Goal: Information Seeking & Learning: Learn about a topic

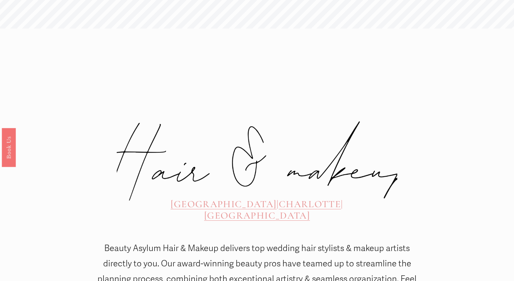
scroll to position [212, 0]
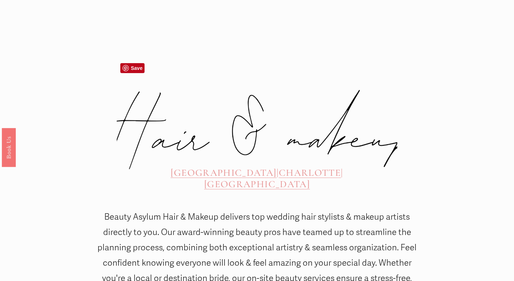
click at [180, 167] on span "[GEOGRAPHIC_DATA]" at bounding box center [224, 173] width 106 height 12
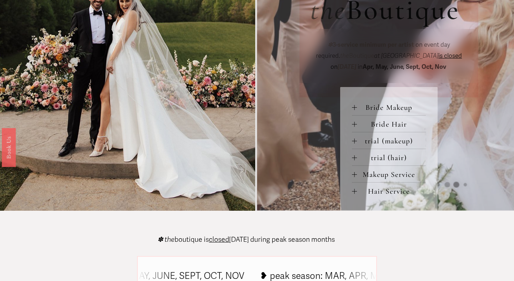
scroll to position [267, 0]
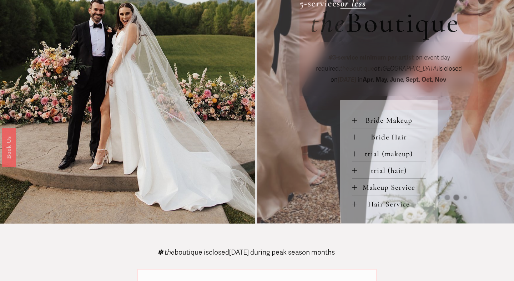
click at [394, 121] on span "Bride Makeup" at bounding box center [391, 120] width 69 height 9
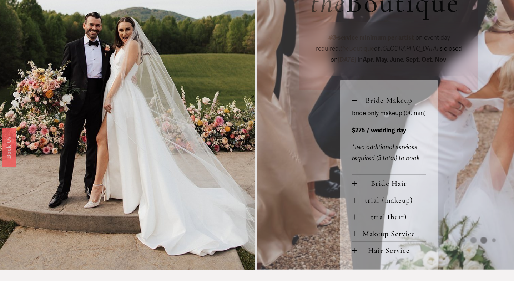
scroll to position [287, 0]
click at [382, 188] on span "Bride Hair" at bounding box center [391, 183] width 69 height 9
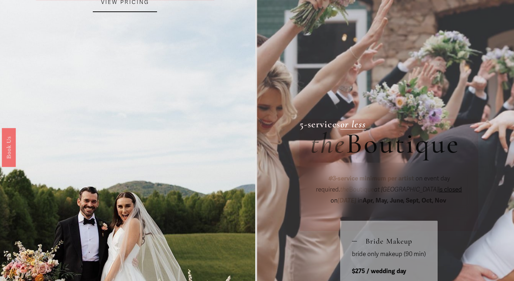
scroll to position [90, 0]
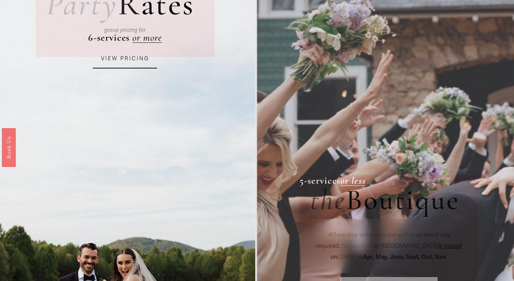
click at [123, 62] on link "VIEW PRICING" at bounding box center [125, 58] width 64 height 19
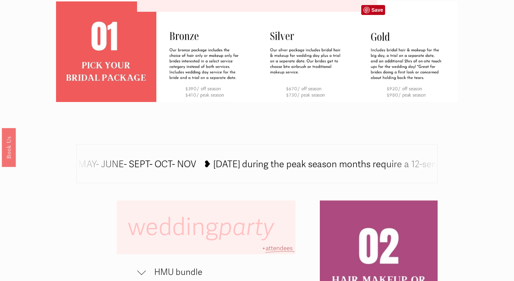
scroll to position [444, 0]
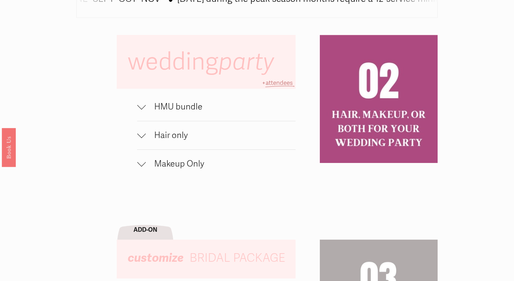
click at [148, 113] on button "HMU bundle" at bounding box center [216, 107] width 158 height 28
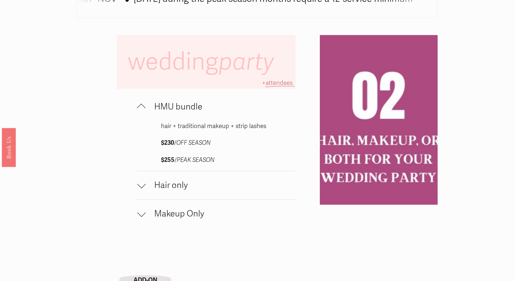
click at [147, 112] on button "HMU bundle" at bounding box center [216, 107] width 158 height 28
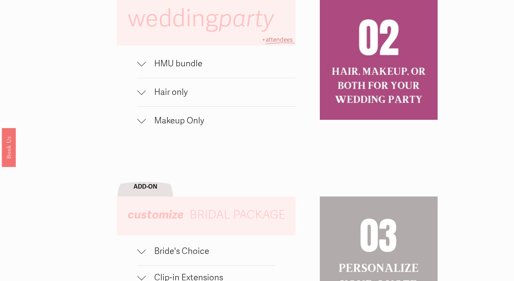
scroll to position [0, 0]
